Goal: Navigation & Orientation: Find specific page/section

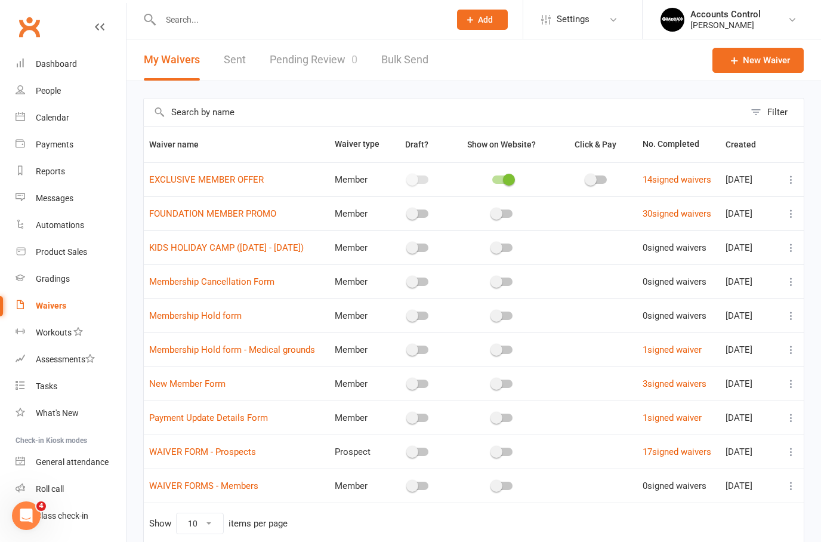
click at [308, 63] on link "Pending Review 0" at bounding box center [314, 59] width 88 height 41
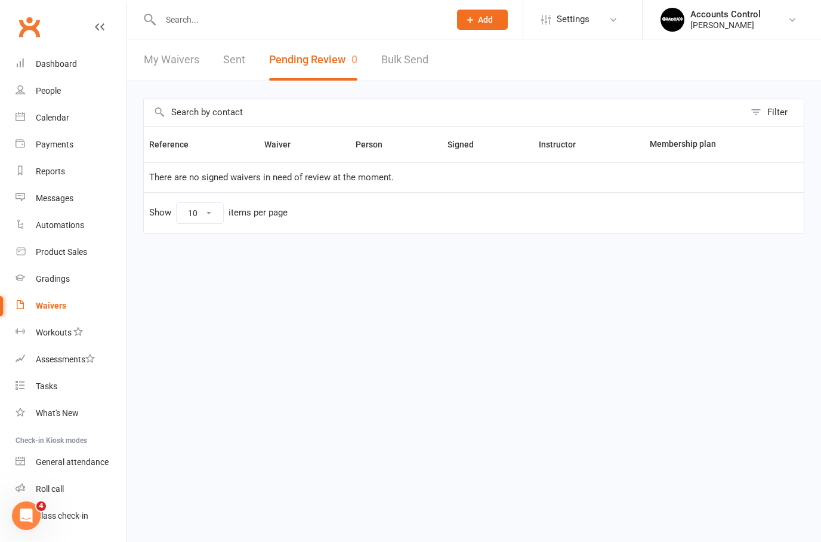
click at [170, 58] on link "My Waivers" at bounding box center [171, 59] width 55 height 41
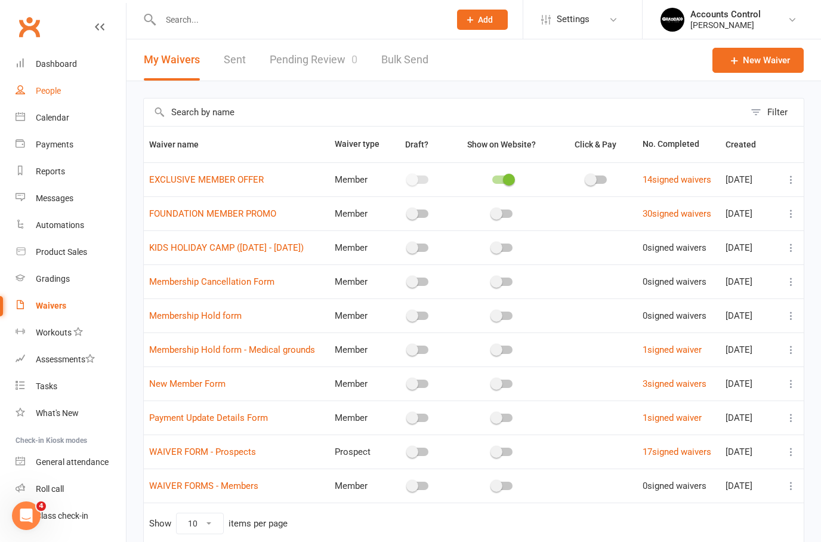
click at [50, 93] on div "People" at bounding box center [48, 91] width 25 height 10
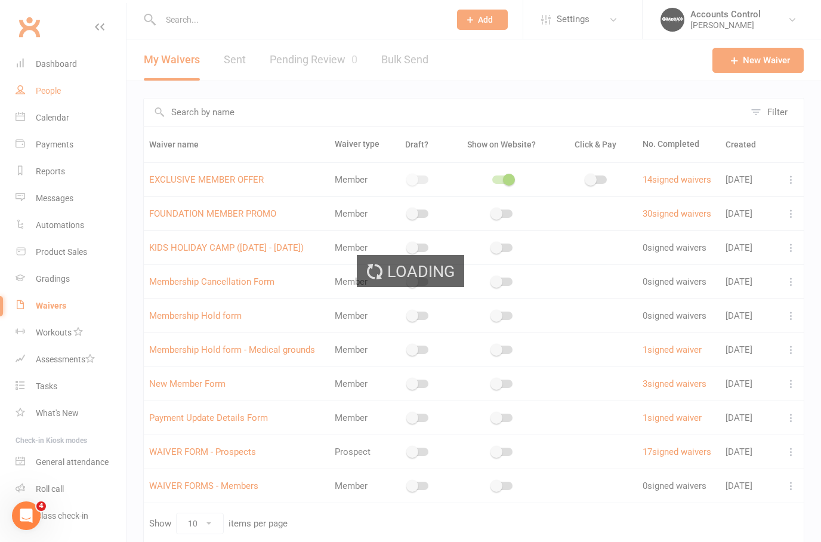
select select "100"
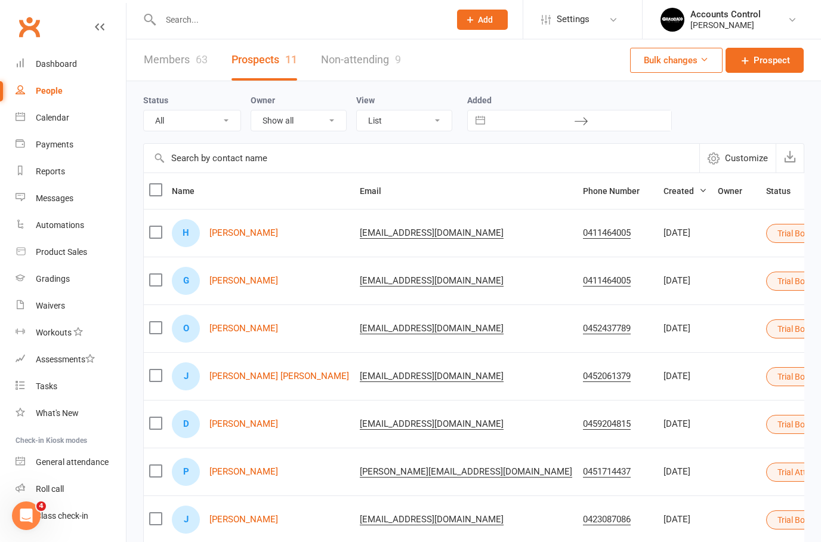
click at [164, 70] on link "Members 63" at bounding box center [176, 59] width 64 height 41
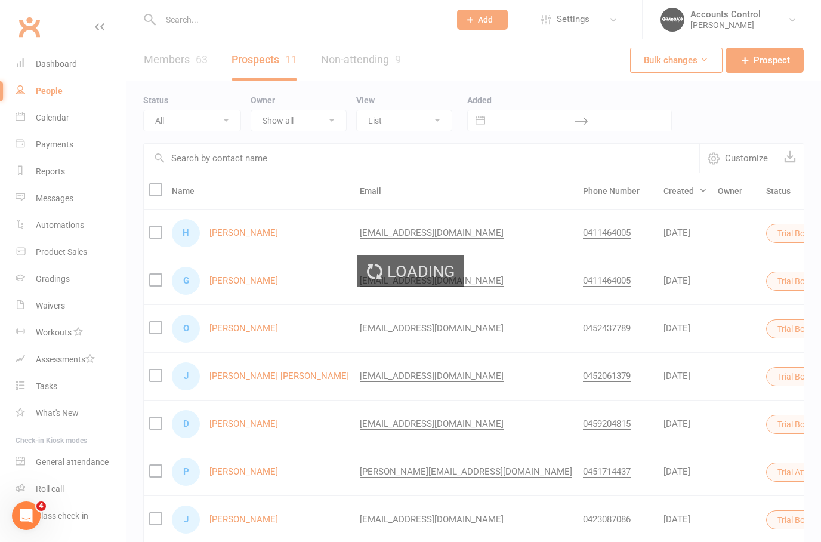
select select "100"
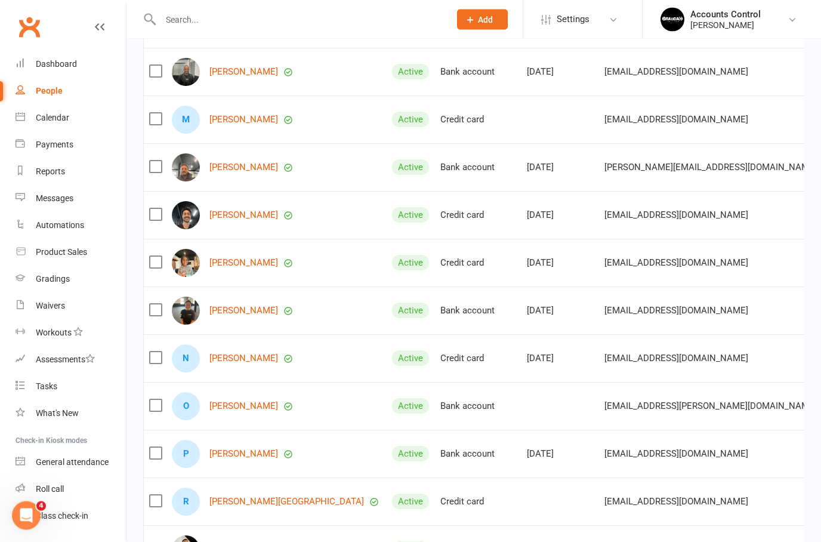
scroll to position [1709, 0]
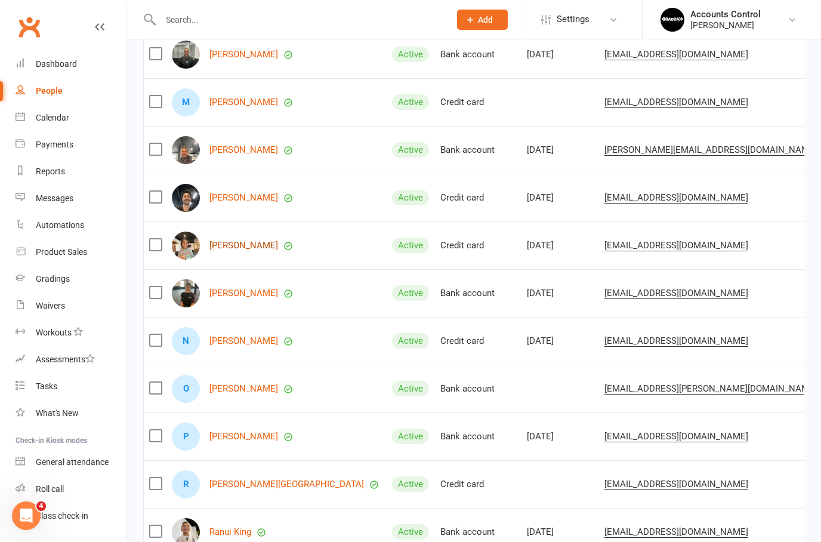
click at [239, 246] on link "[PERSON_NAME]" at bounding box center [243, 245] width 69 height 10
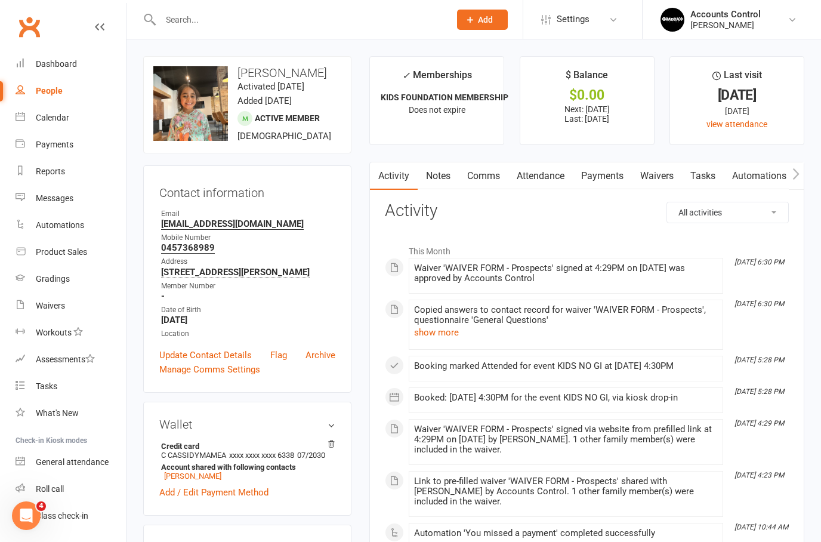
click at [612, 181] on link "Payments" at bounding box center [602, 175] width 59 height 27
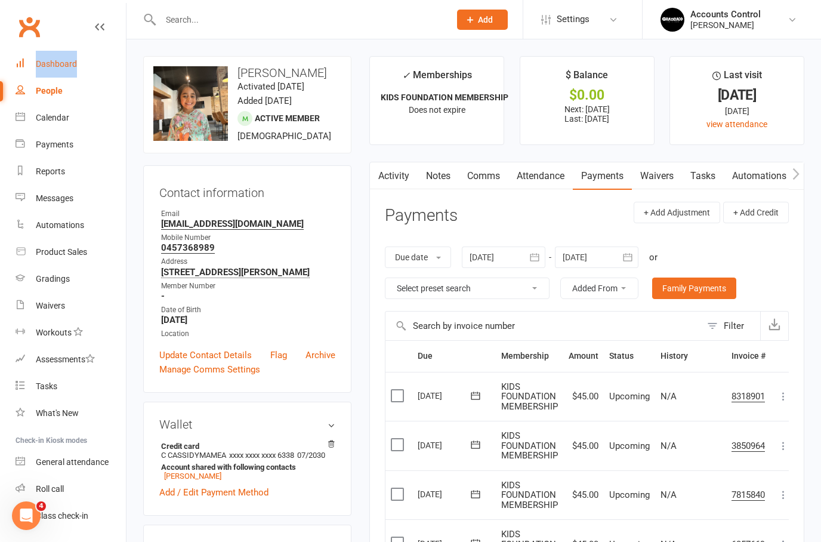
click at [51, 74] on link "Dashboard" at bounding box center [71, 64] width 110 height 27
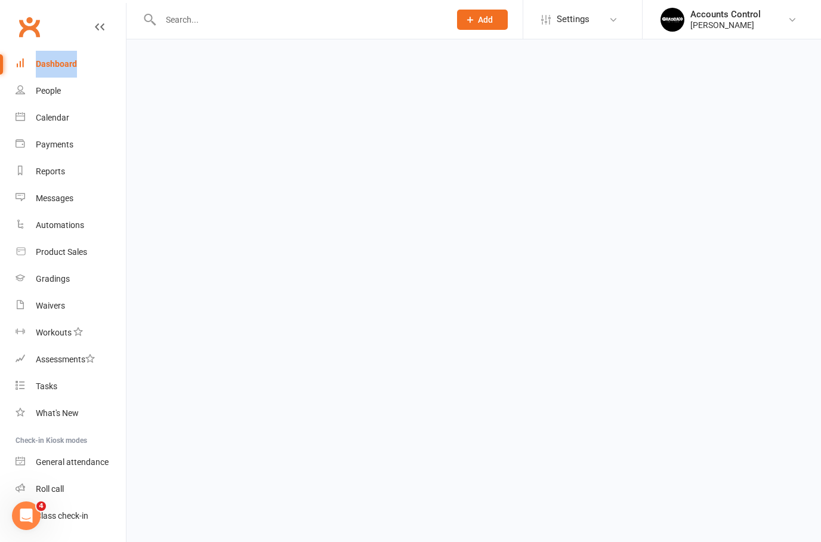
click at [51, 103] on link "People" at bounding box center [71, 91] width 110 height 27
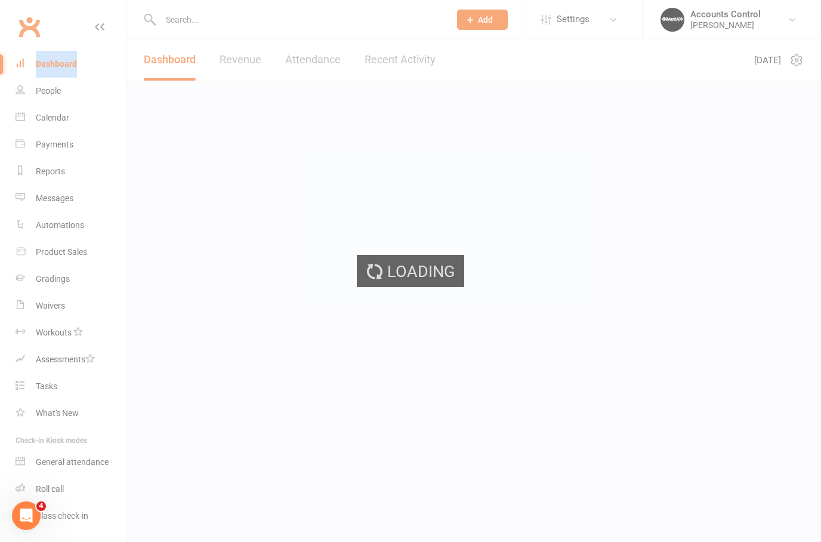
select select "100"
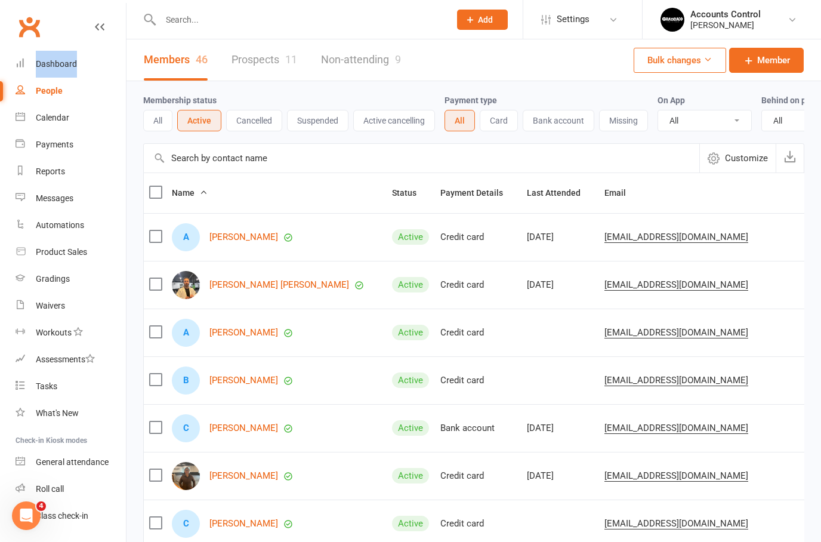
click at [42, 103] on link "People" at bounding box center [71, 91] width 110 height 27
click at [42, 87] on div "People" at bounding box center [49, 91] width 27 height 10
click at [47, 75] on link "Dashboard" at bounding box center [71, 64] width 110 height 27
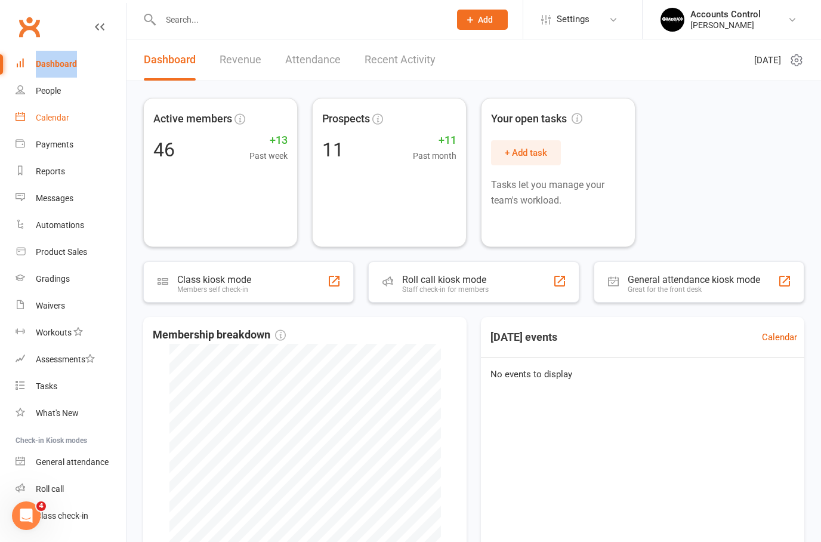
click at [37, 106] on link "Calendar" at bounding box center [71, 117] width 110 height 27
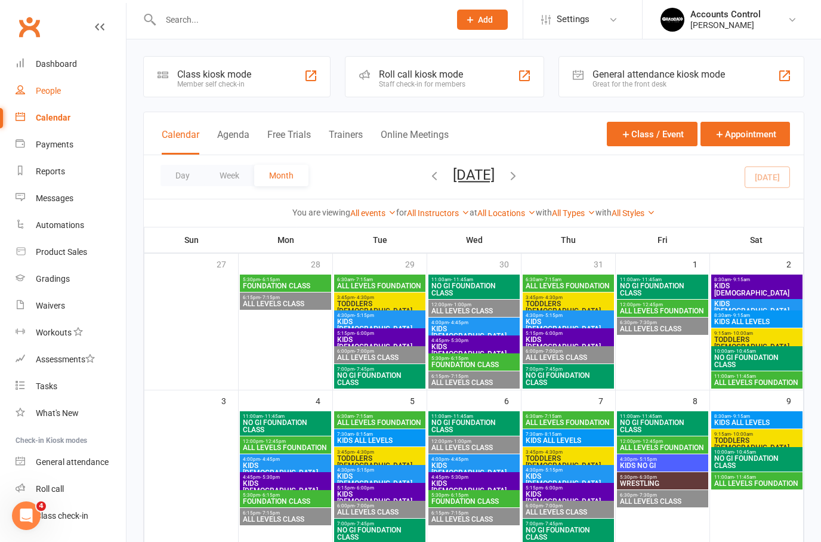
click at [46, 89] on div "People" at bounding box center [48, 91] width 25 height 10
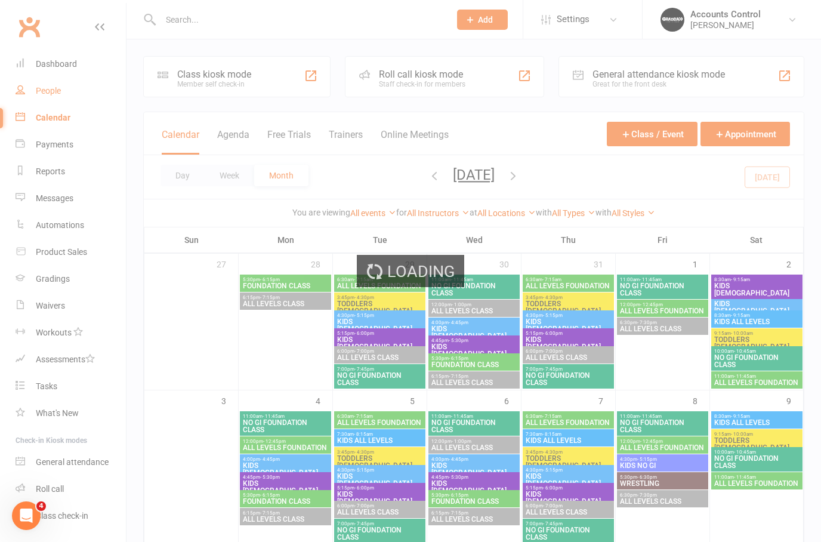
select select "100"
